Goal: Task Accomplishment & Management: Use online tool/utility

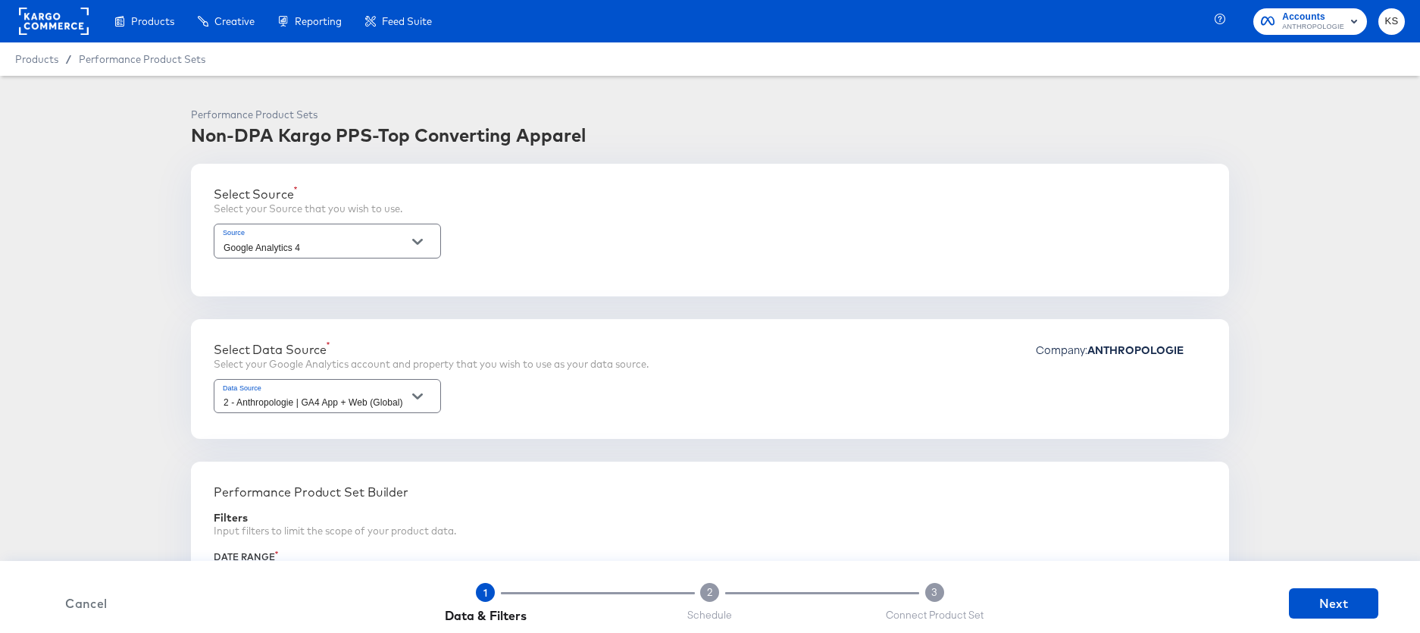
click at [1268, 49] on div "Products / Performance Product Sets" at bounding box center [710, 58] width 1420 height 33
click at [1283, 27] on span "ANTHROPOLOGIE" at bounding box center [1313, 27] width 62 height 12
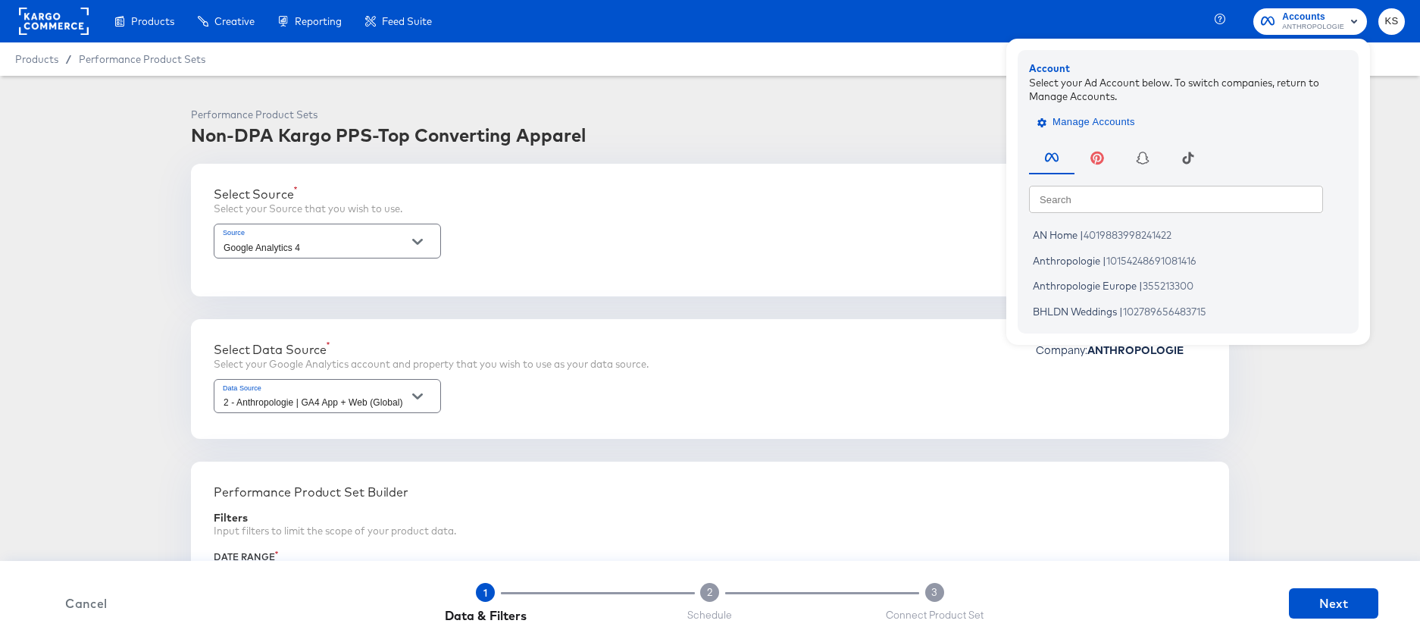
click at [1077, 117] on span "Manage Accounts" at bounding box center [1087, 122] width 95 height 17
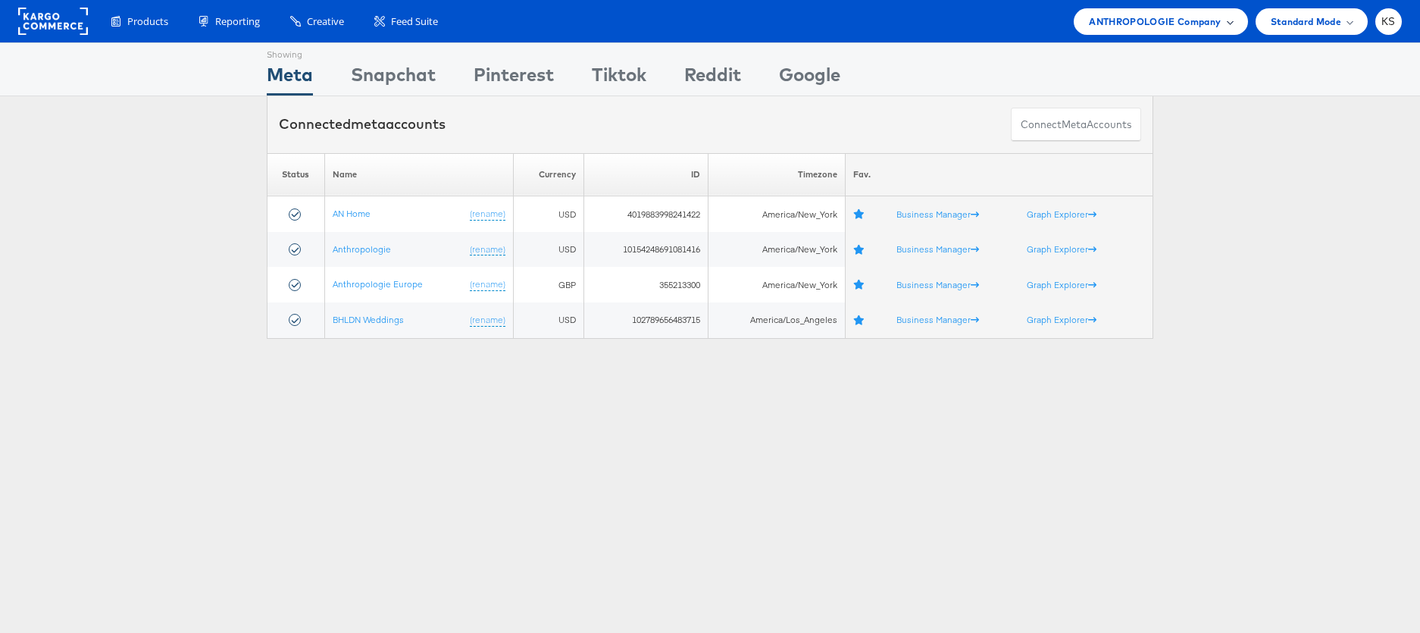
click at [1105, 14] on span "ANTHROPOLOGIE Company" at bounding box center [1155, 22] width 132 height 16
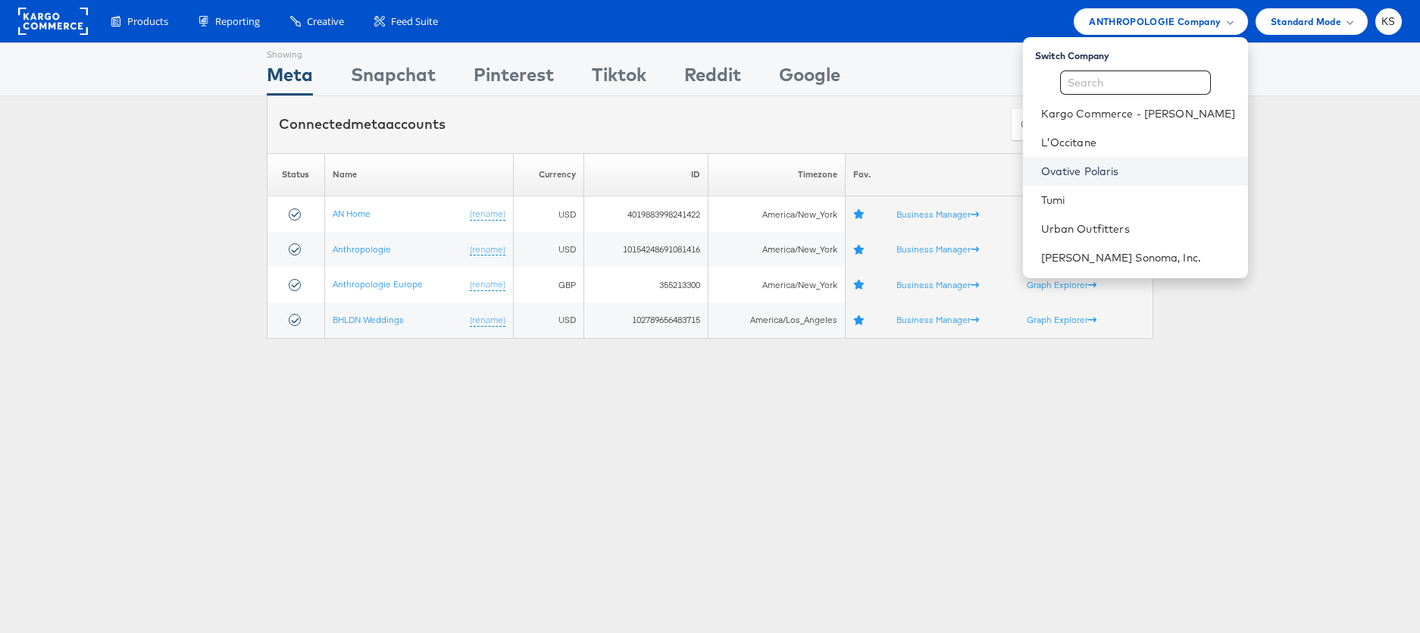
click at [1098, 175] on link "Ovative Polaris" at bounding box center [1138, 171] width 195 height 15
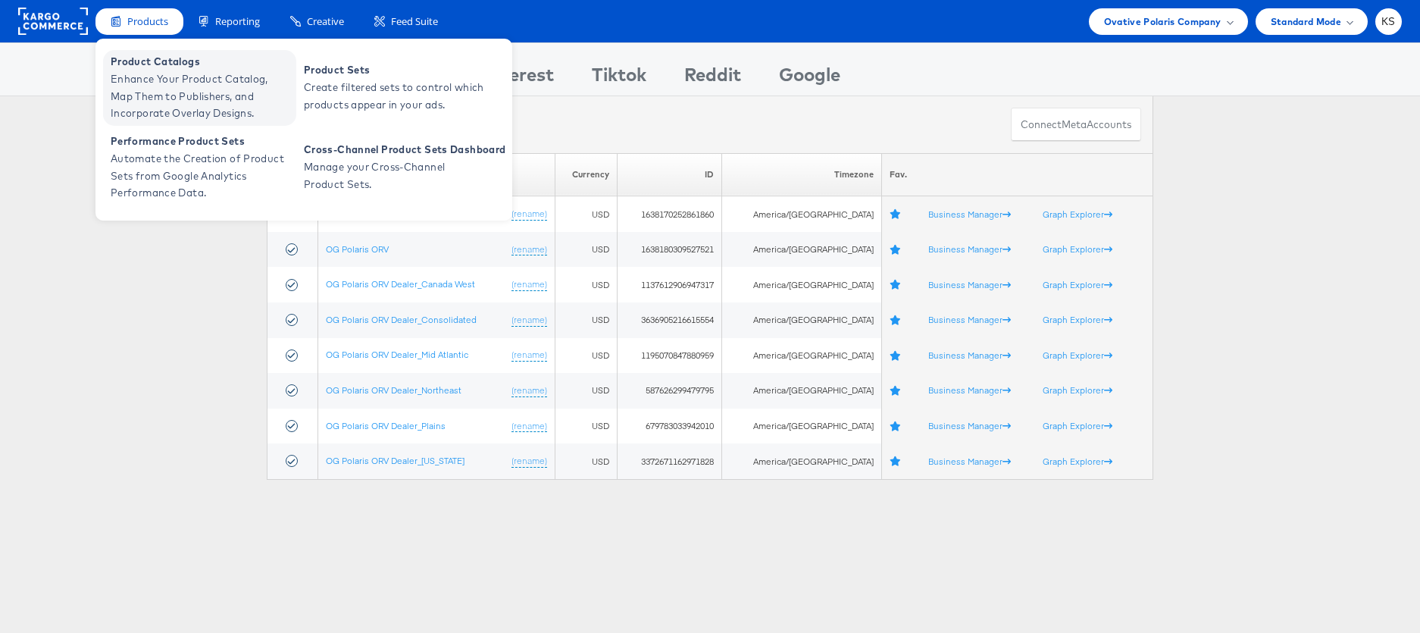
click at [161, 70] on span "Enhance Your Product Catalog, Map Them to Publishers, and Incorporate Overlay D…" at bounding box center [202, 96] width 182 height 52
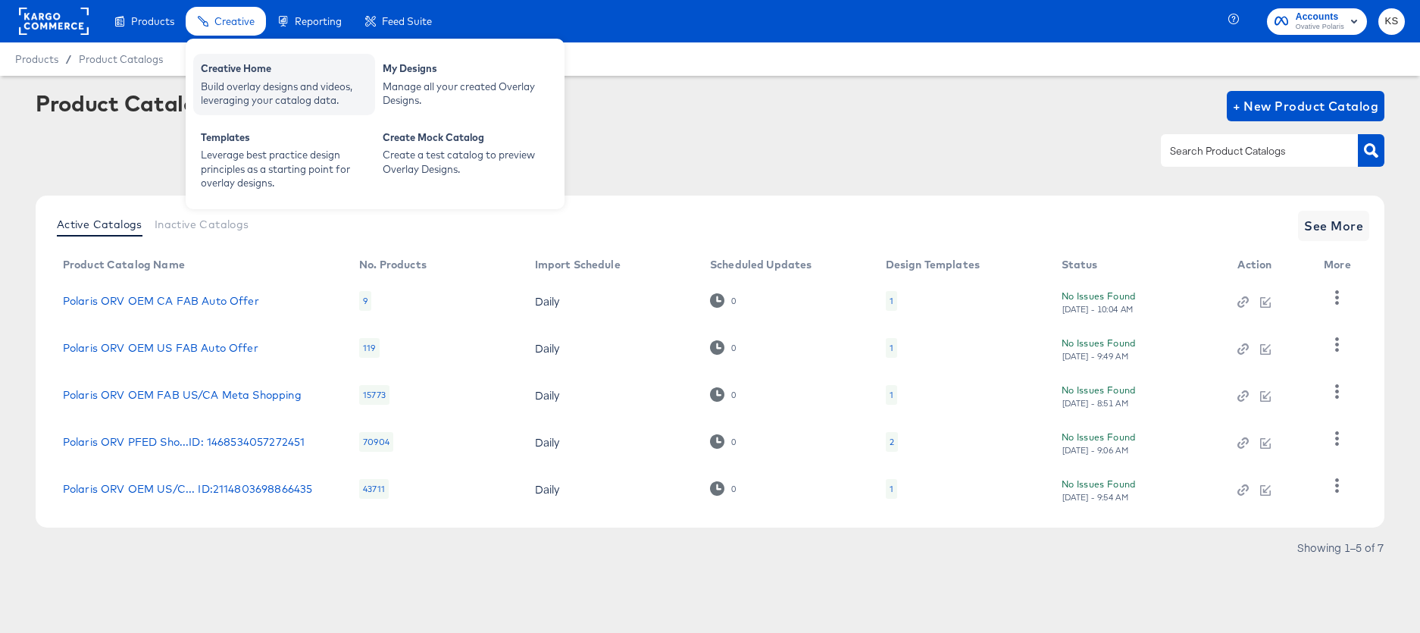
click at [297, 93] on div "Build overlay designs and videos, leveraging your catalog data." at bounding box center [284, 94] width 167 height 28
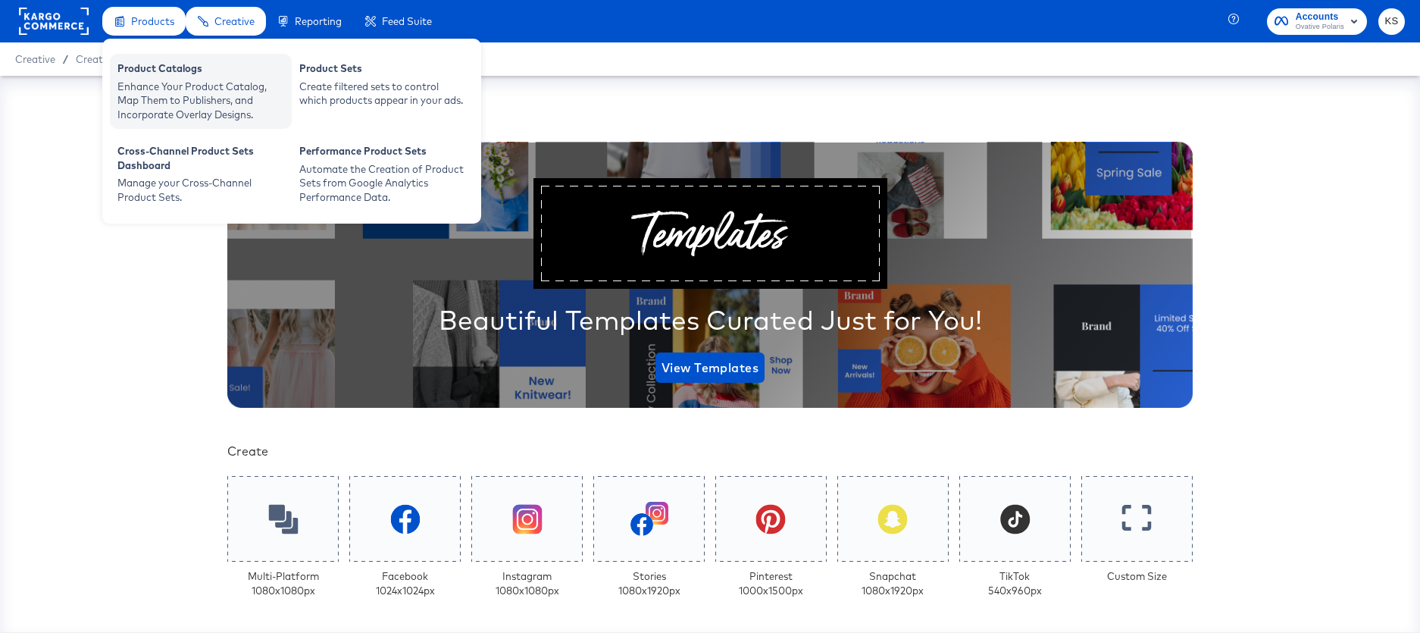
click at [144, 93] on div "Enhance Your Product Catalog, Map Them to Publishers, and Incorporate Overlay D…" at bounding box center [200, 101] width 167 height 42
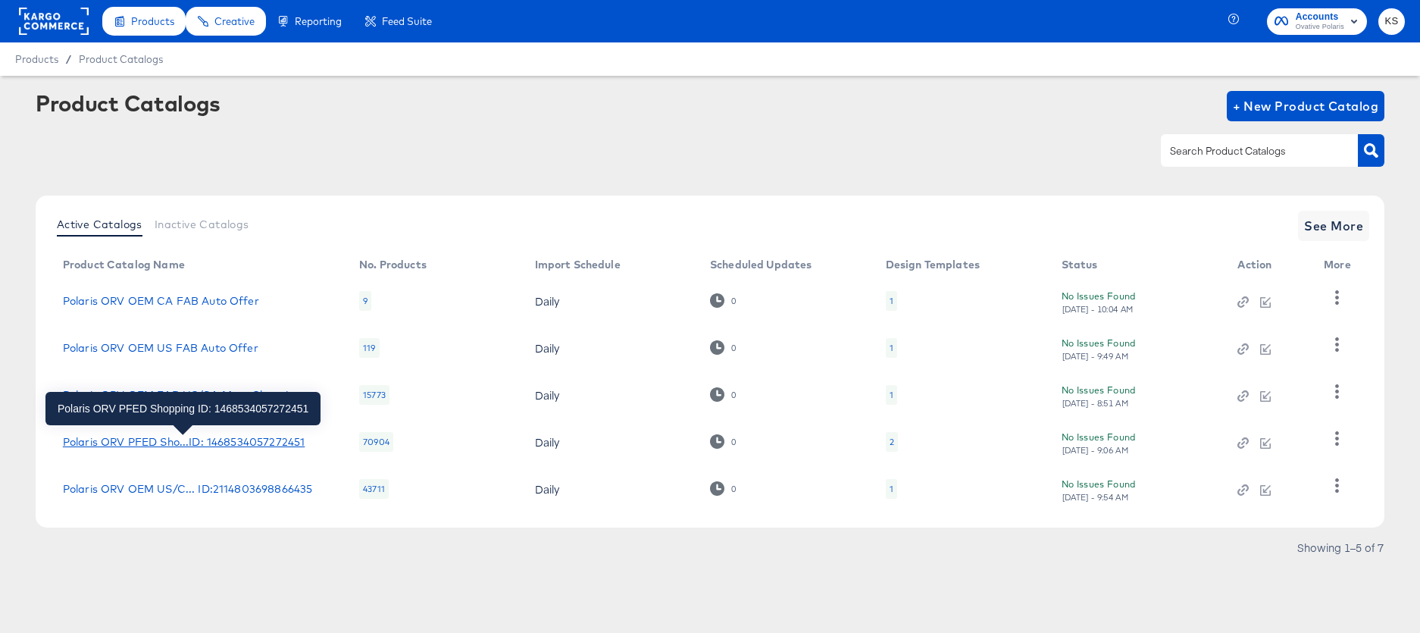
click at [209, 440] on div "Polaris ORV PFED Sho...ID: 1468534057272451" at bounding box center [184, 442] width 242 height 12
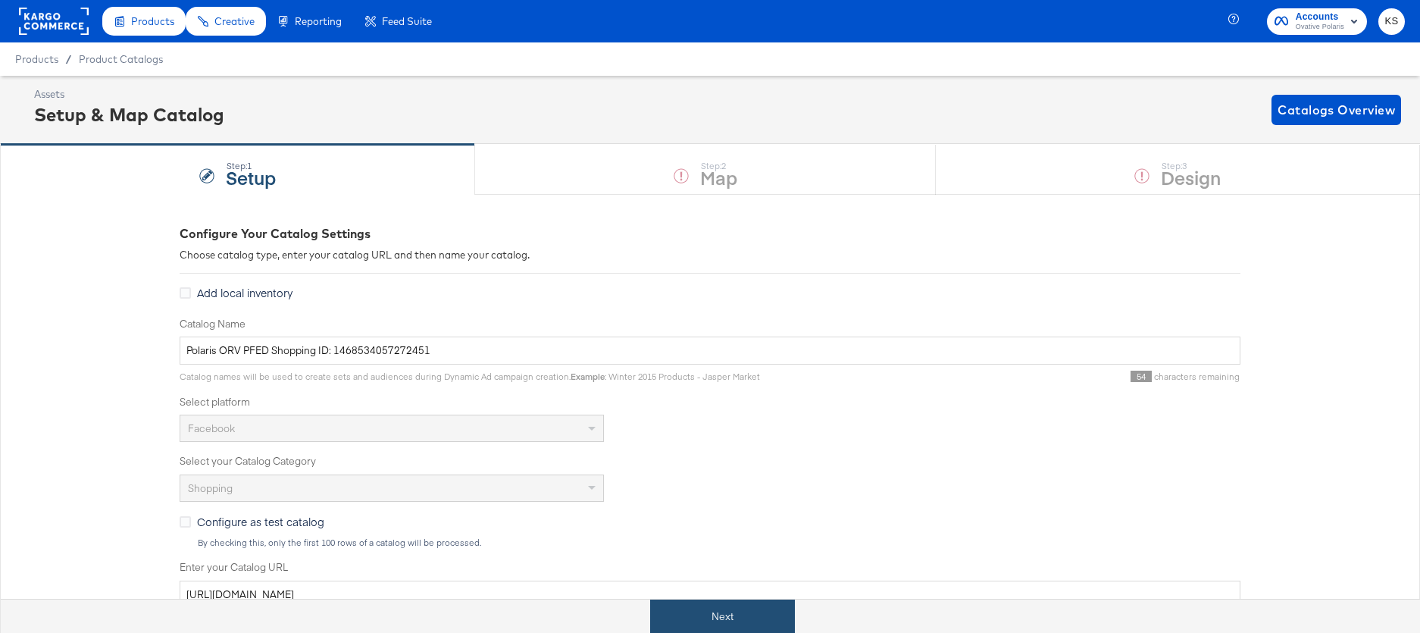
click at [727, 622] on button "Next" at bounding box center [722, 616] width 145 height 34
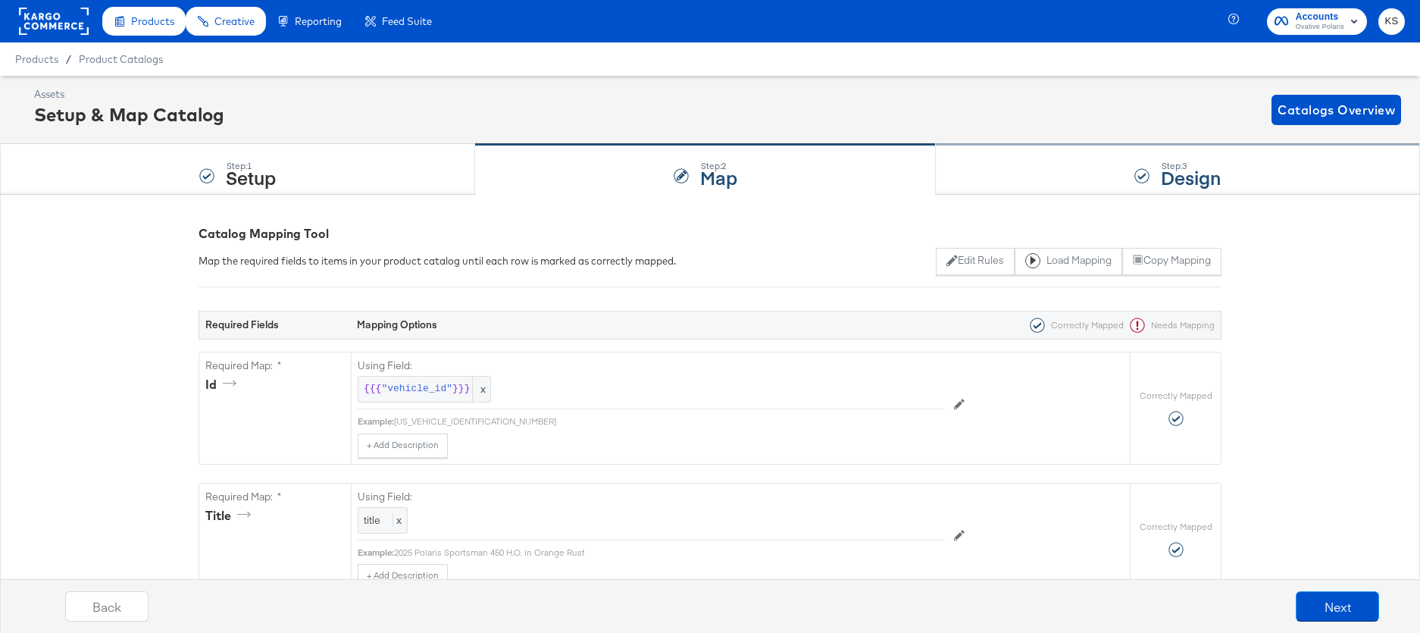
click at [1015, 172] on div "Step: 3 Design" at bounding box center [1178, 170] width 484 height 50
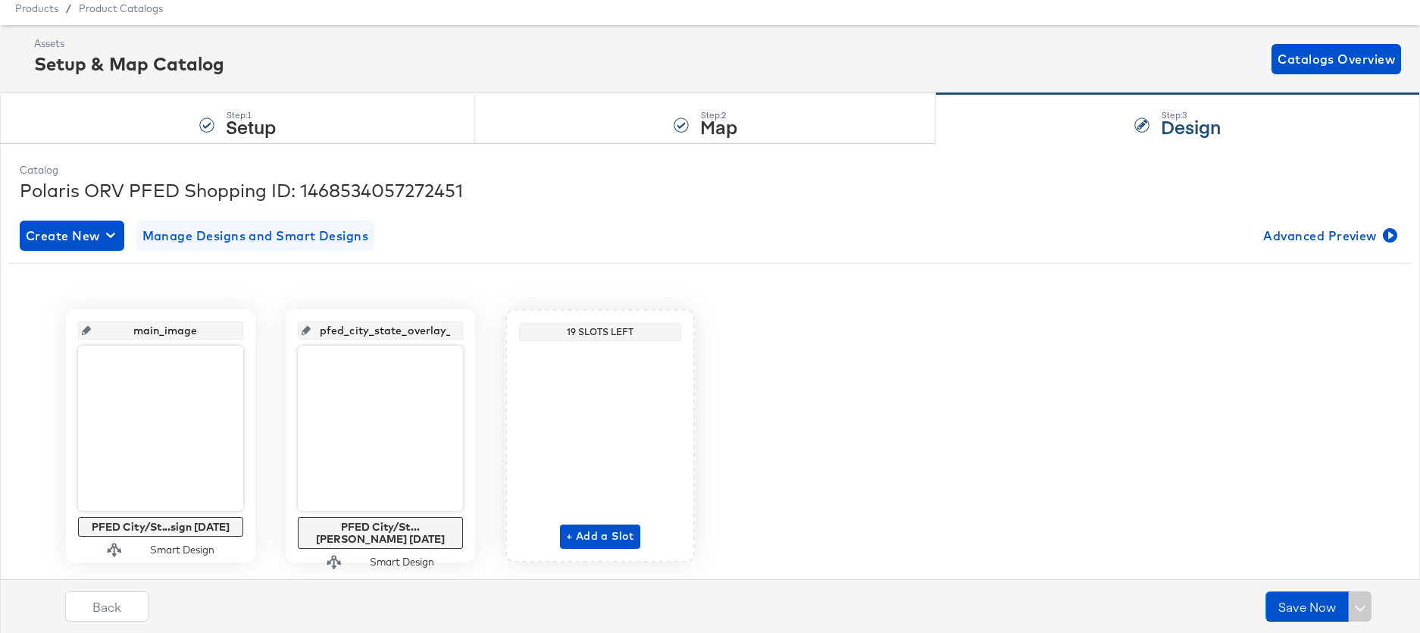
scroll to position [52, 0]
click at [301, 250] on div at bounding box center [710, 250] width 1380 height 1
click at [301, 246] on button "Manage Designs and Smart Designs" at bounding box center [255, 235] width 239 height 30
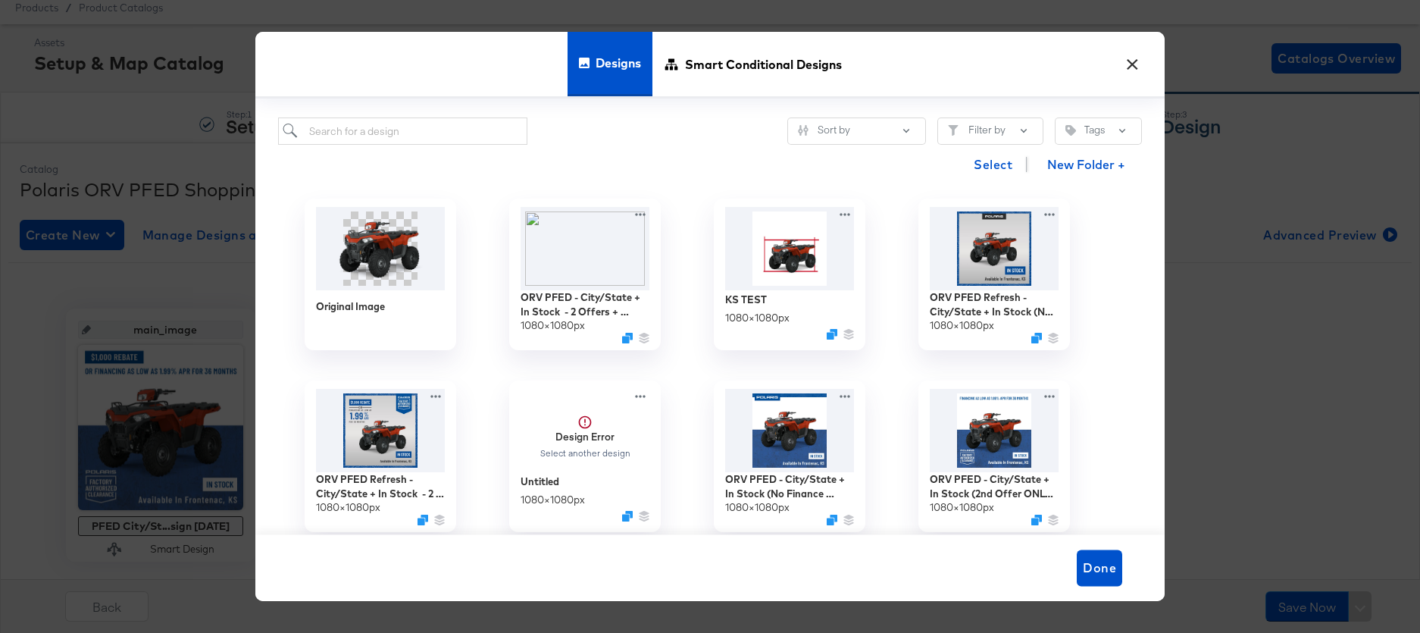
click at [1135, 69] on button "×" at bounding box center [1131, 60] width 27 height 27
